Goal: Navigation & Orientation: Find specific page/section

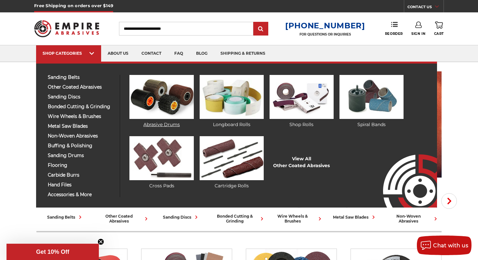
click at [172, 98] on img at bounding box center [161, 97] width 64 height 44
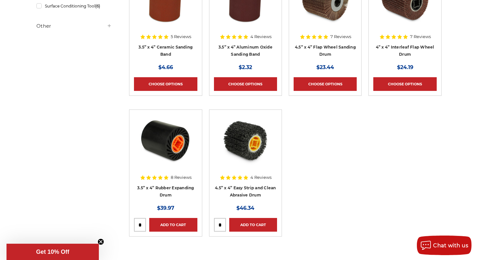
scroll to position [177, 0]
